Goal: Transaction & Acquisition: Register for event/course

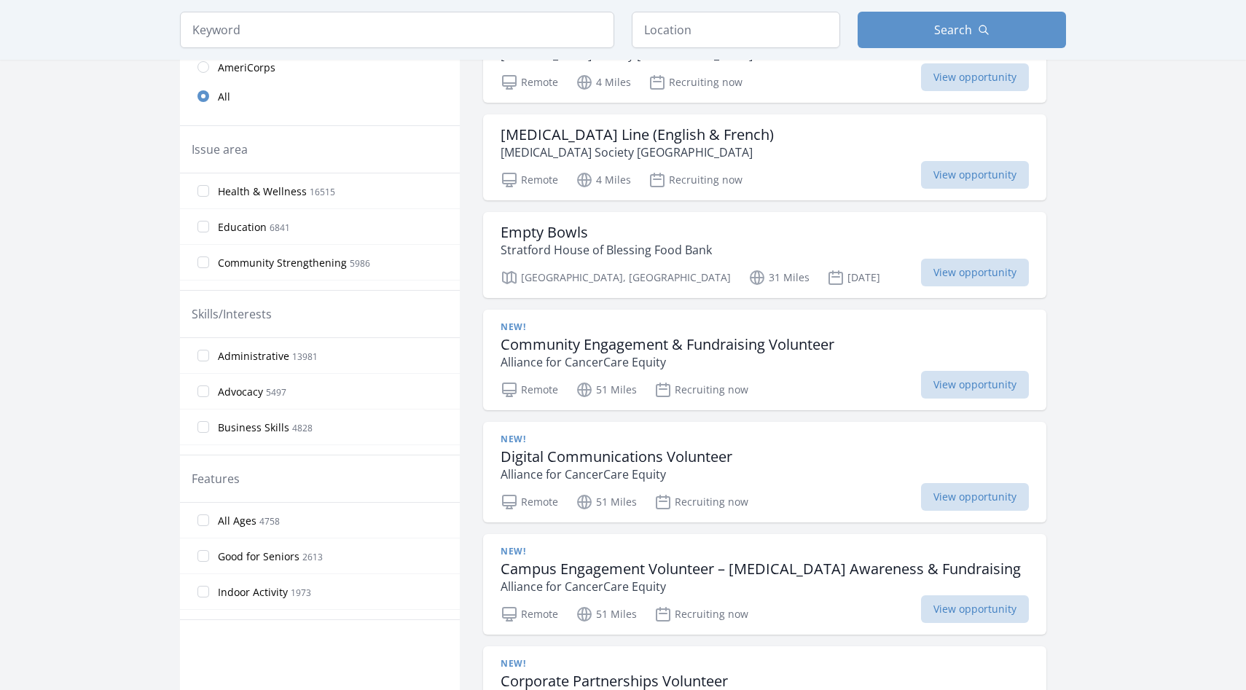
scroll to position [393, 0]
click at [758, 353] on h3 "Community Engagement & Fundraising Volunteer" at bounding box center [668, 343] width 334 height 17
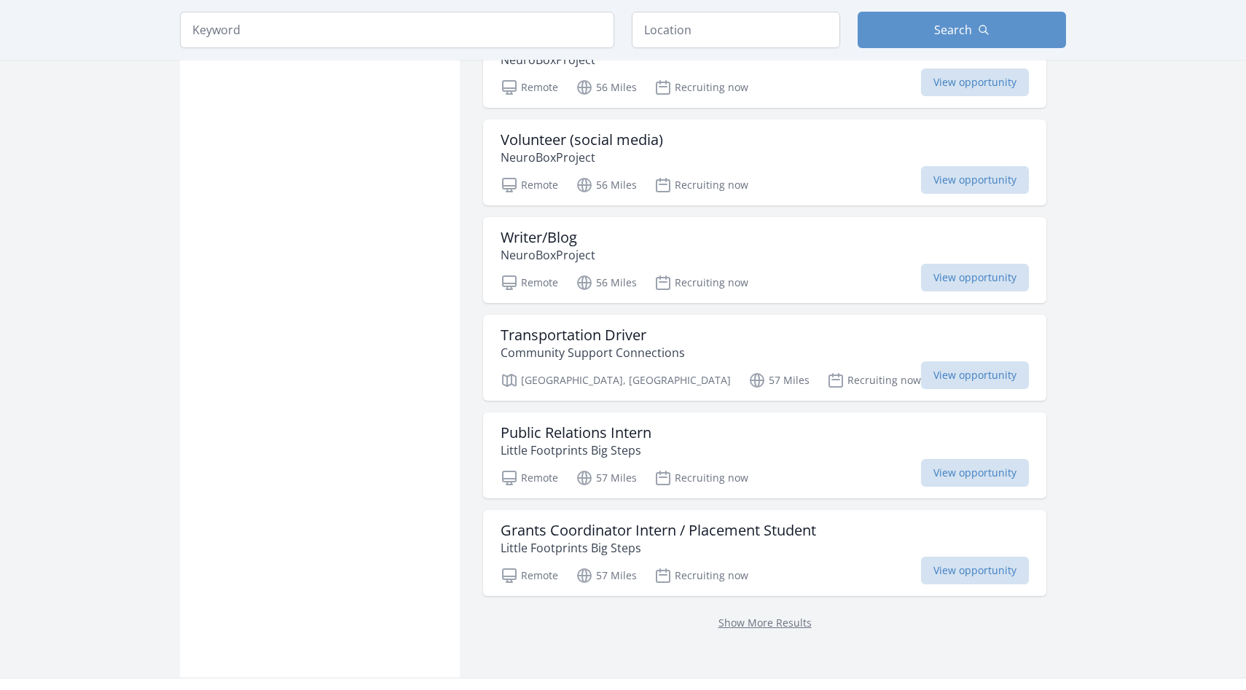
scroll to position [1618, 0]
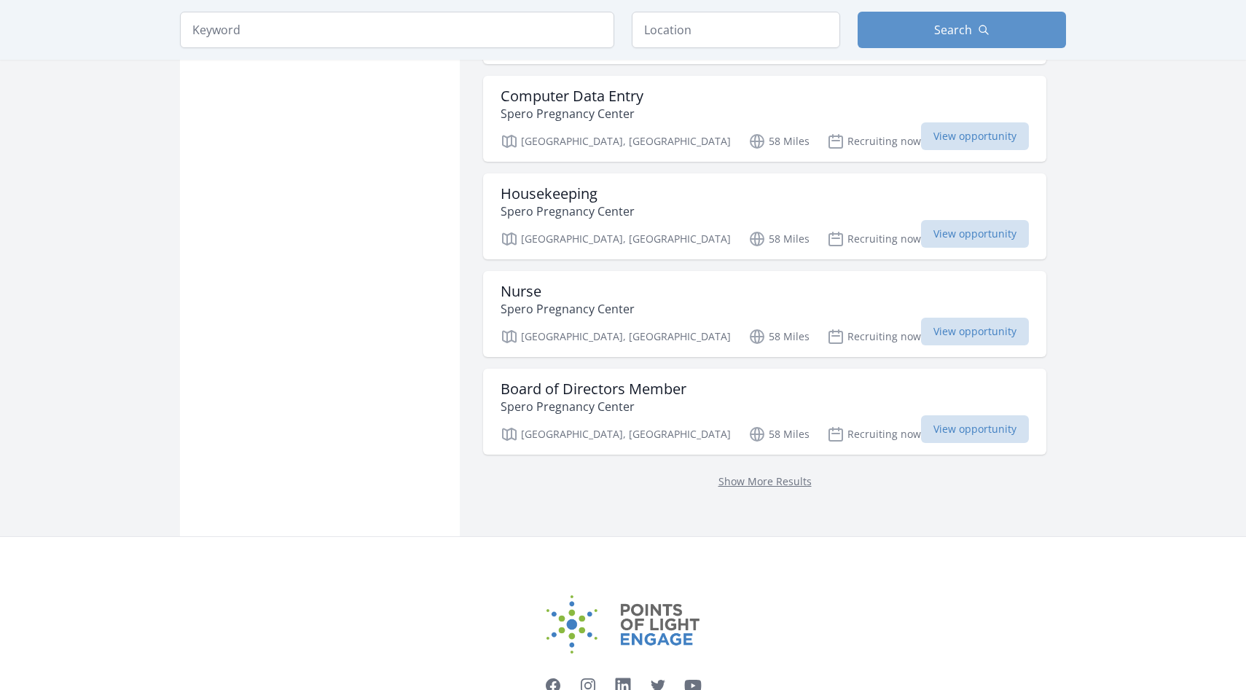
scroll to position [1698, 0]
click at [718, 485] on link "Show More Results" at bounding box center [764, 484] width 93 height 14
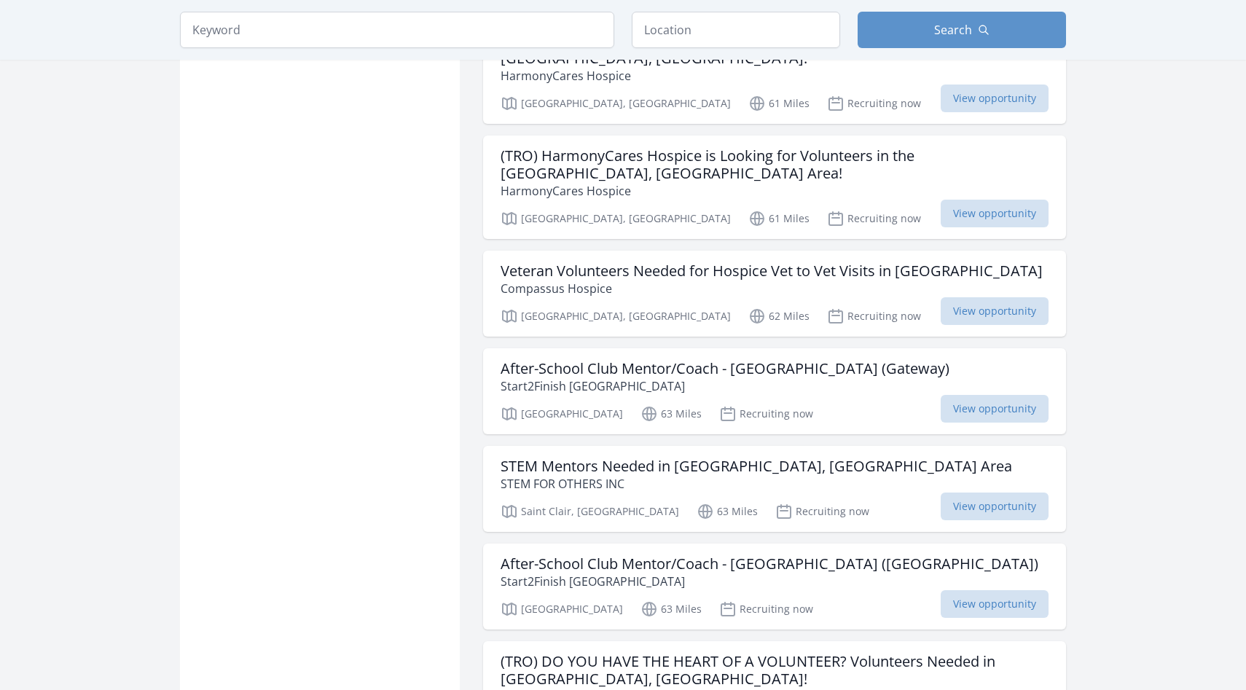
scroll to position [2885, 0]
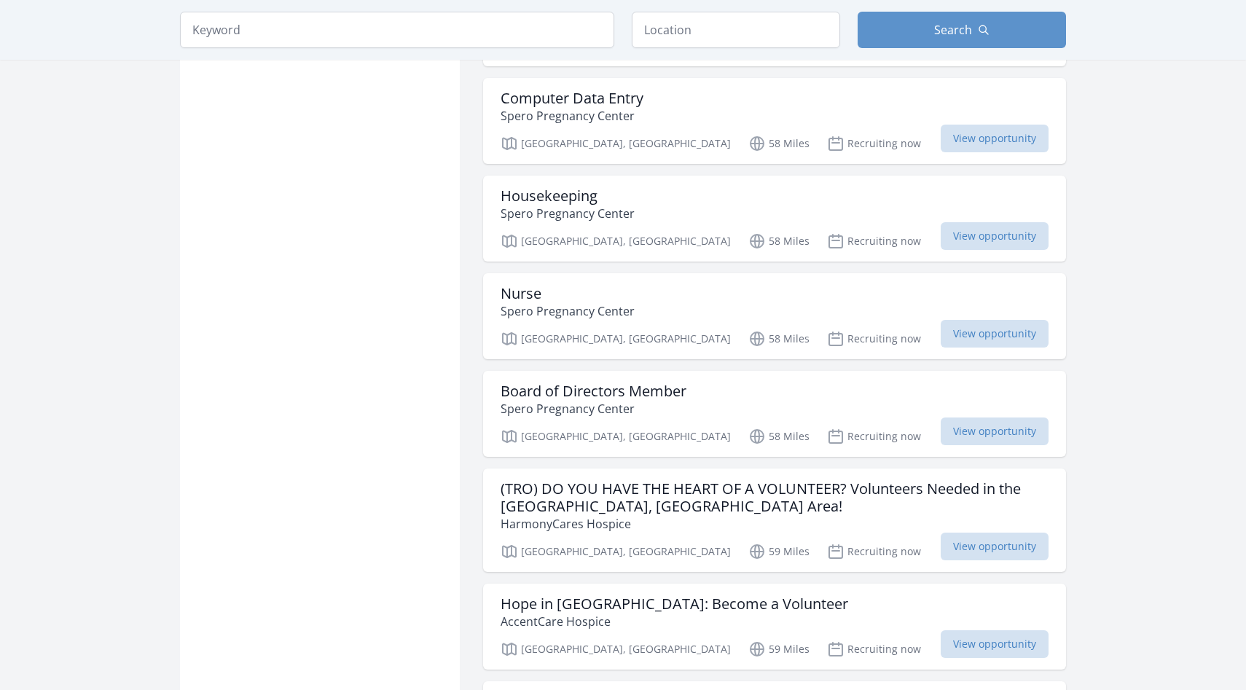
scroll to position [1618, 0]
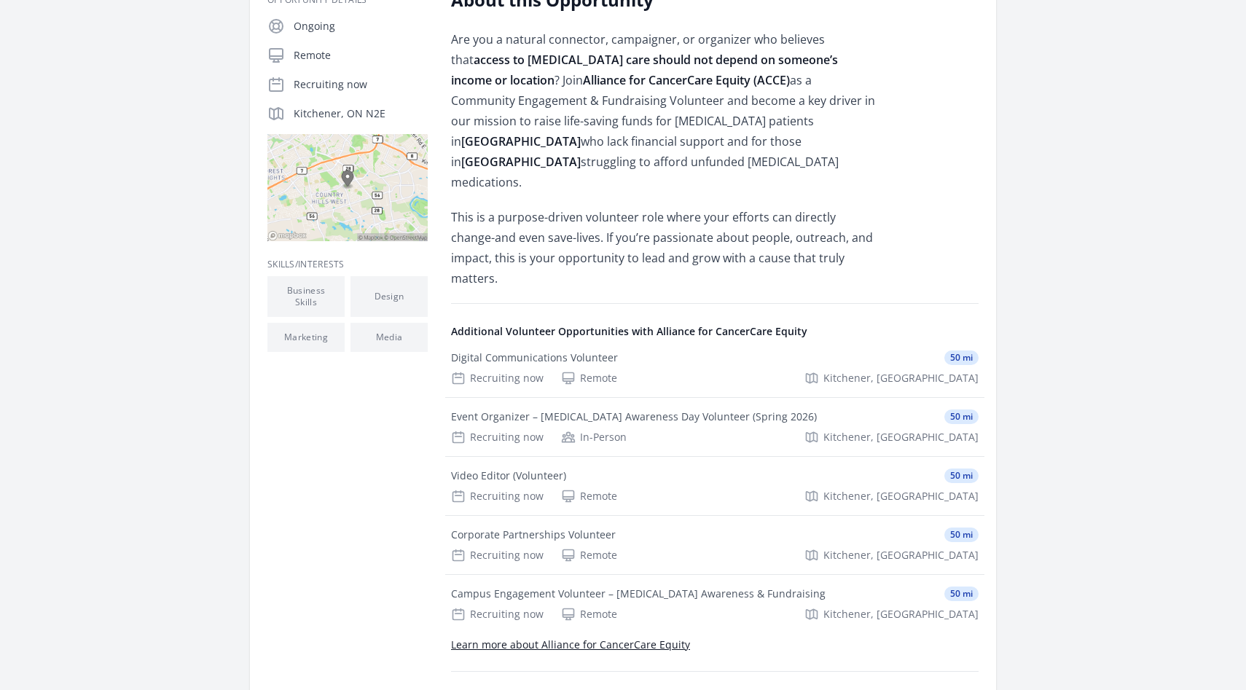
scroll to position [317, 0]
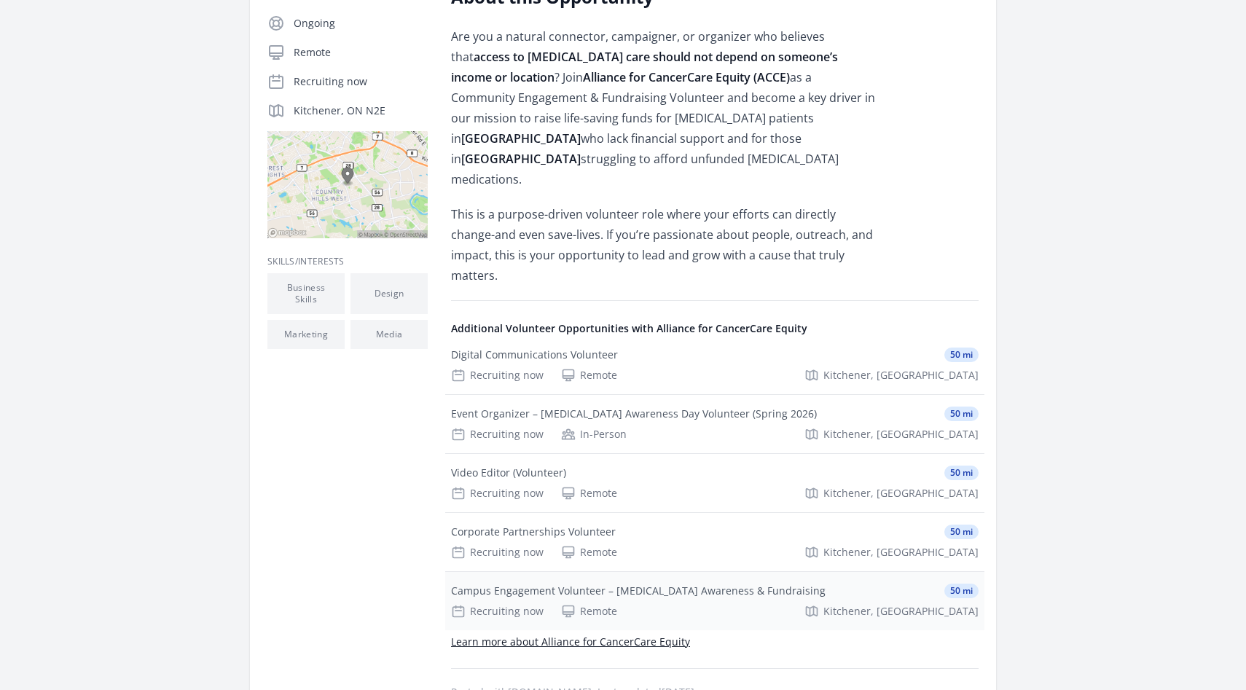
click at [747, 584] on div "Campus Engagement Volunteer – [MEDICAL_DATA] Awareness & Fundraising" at bounding box center [638, 591] width 375 height 15
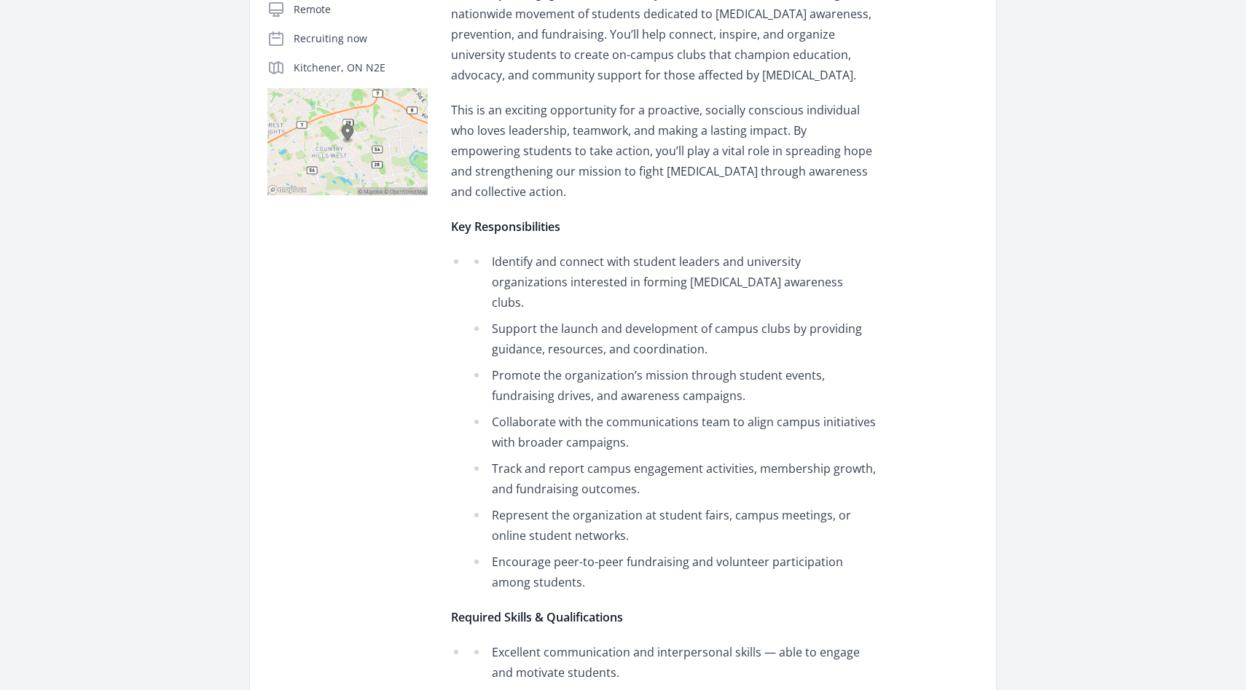
scroll to position [1038, 0]
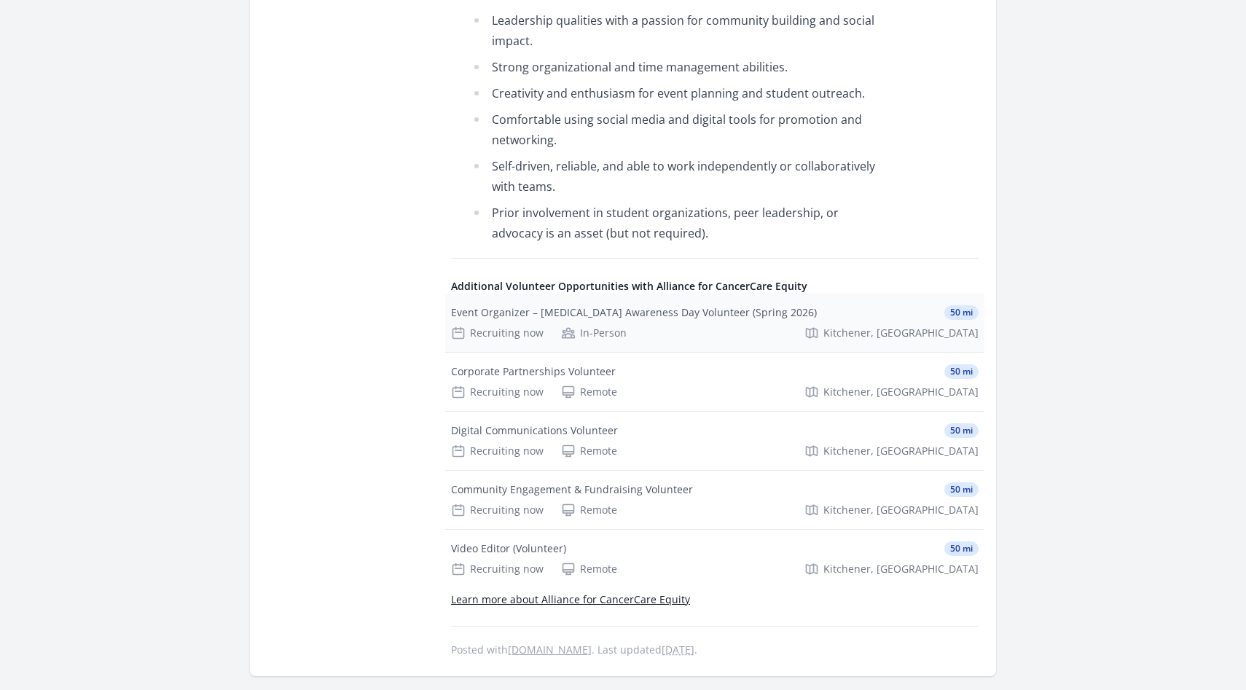
click at [640, 326] on div "Recruiting now In-Person Kitchener, ON" at bounding box center [715, 333] width 528 height 15
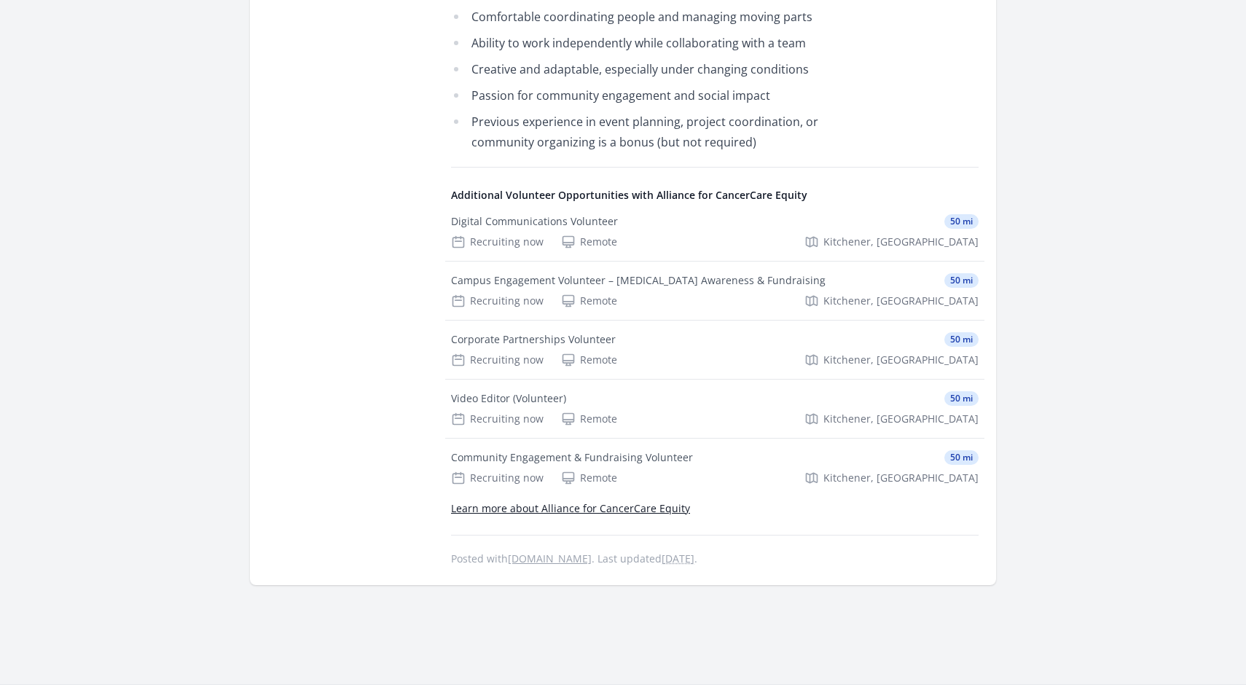
scroll to position [1038, 0]
click at [568, 452] on div "Community Engagement & Fundraising Volunteer" at bounding box center [572, 459] width 242 height 15
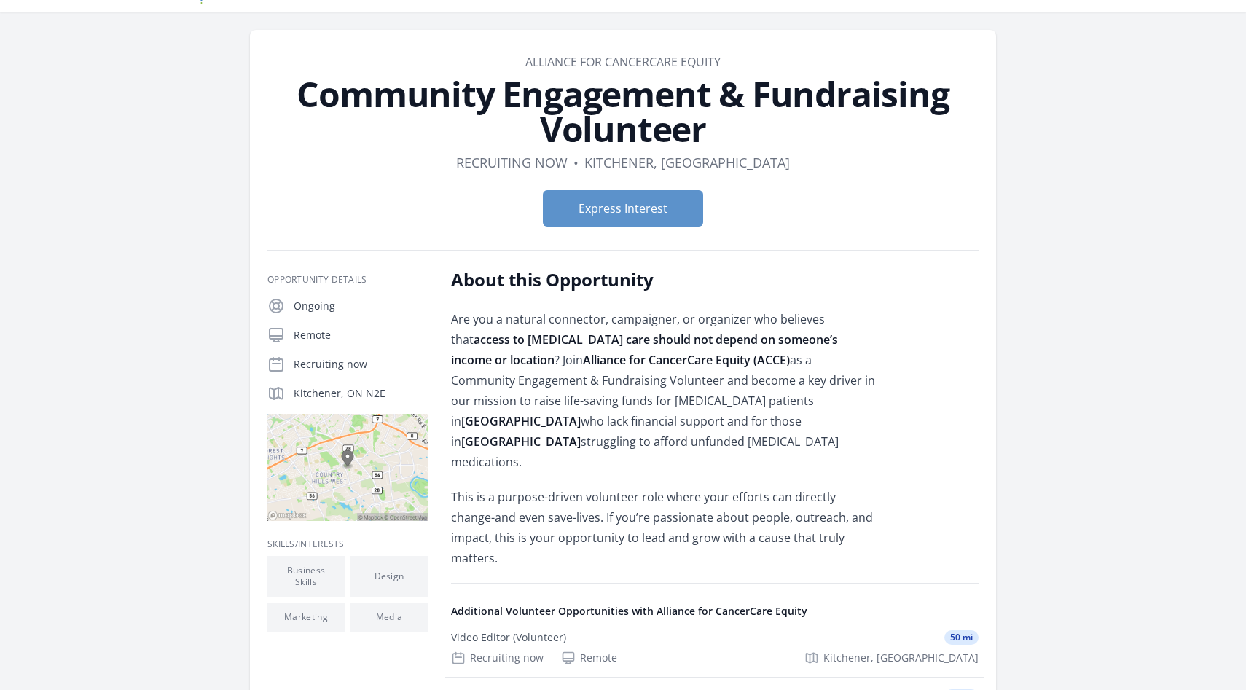
scroll to position [43, 0]
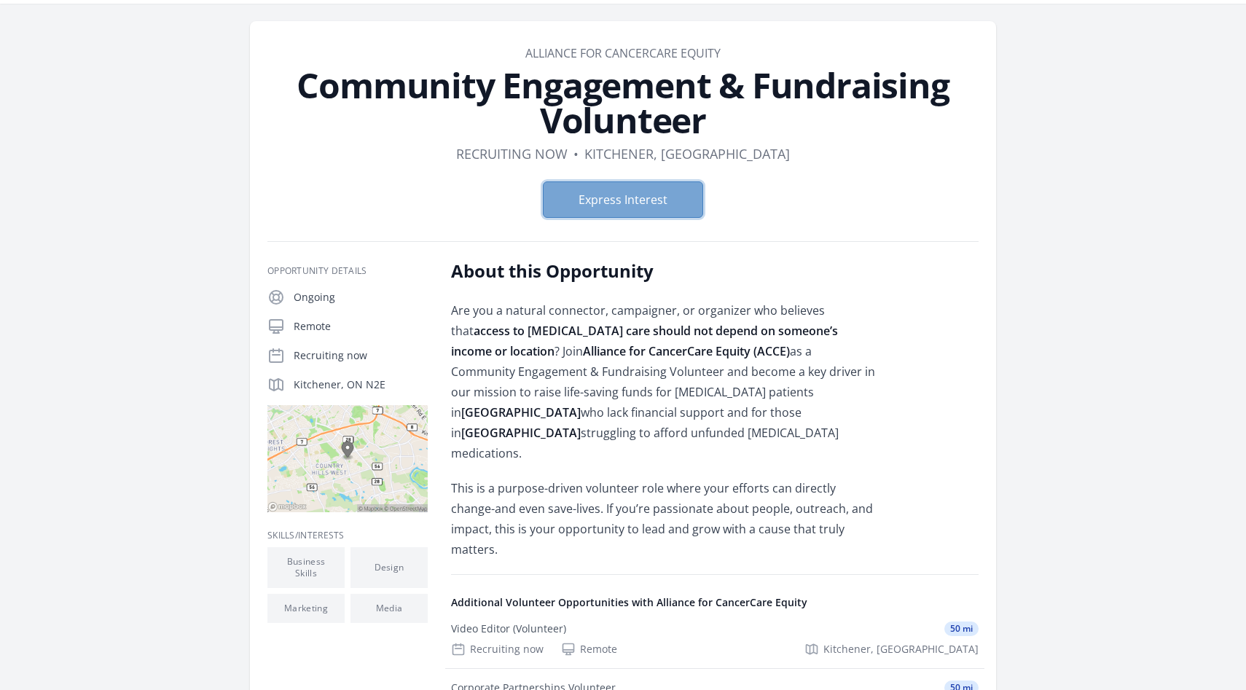
click at [649, 213] on button "Express Interest" at bounding box center [623, 199] width 160 height 36
